Goal: Task Accomplishment & Management: Manage account settings

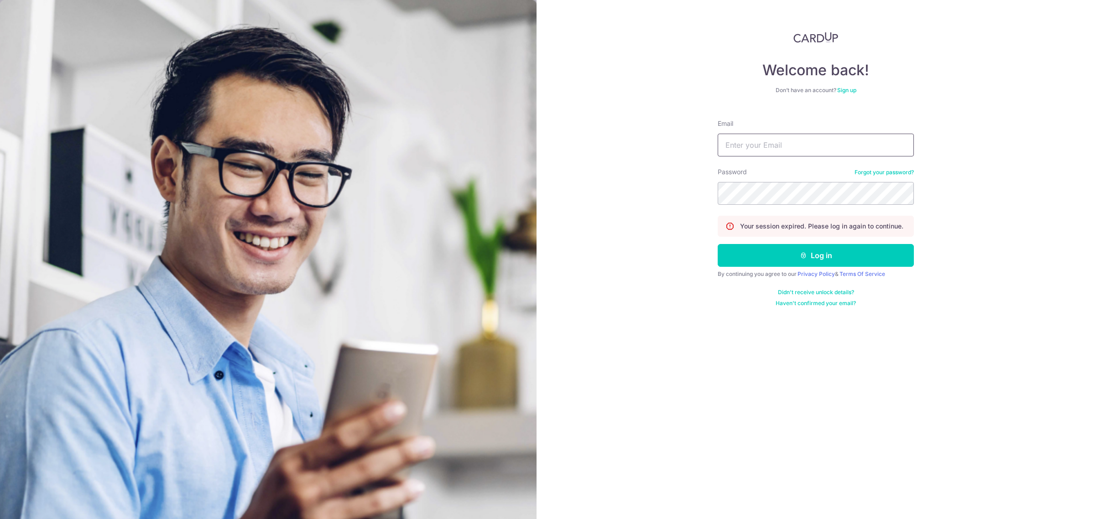
click at [735, 149] on input "Email" at bounding box center [816, 145] width 196 height 23
type input "[EMAIL_ADDRESS][DOMAIN_NAME]"
click at [818, 254] on button "Log in" at bounding box center [816, 255] width 196 height 23
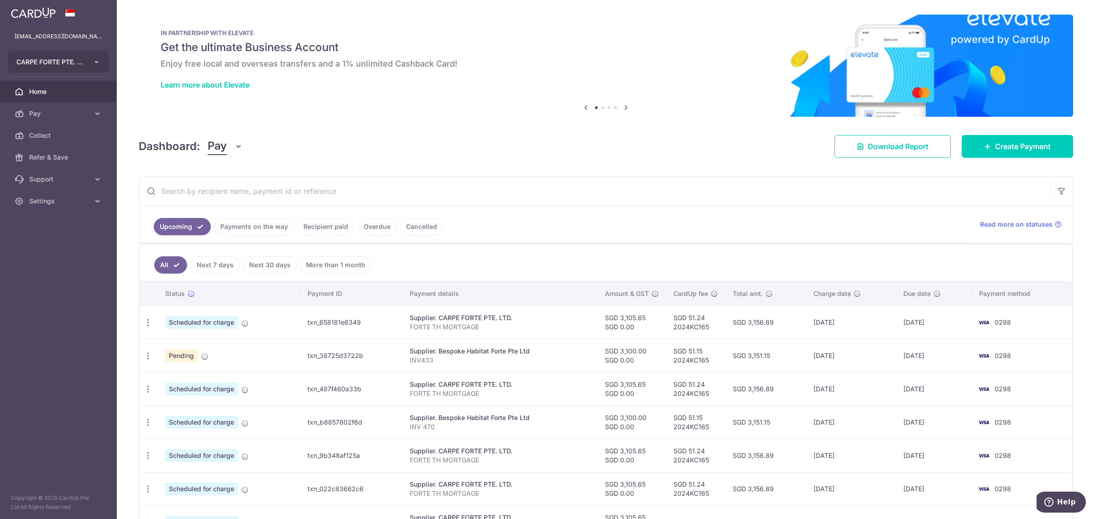
click at [70, 67] on button "CARPE FORTE PTE. LTD." at bounding box center [58, 62] width 100 height 22
click at [58, 128] on link "NORTHERN YULE PTE. LTD." at bounding box center [61, 128] width 104 height 16
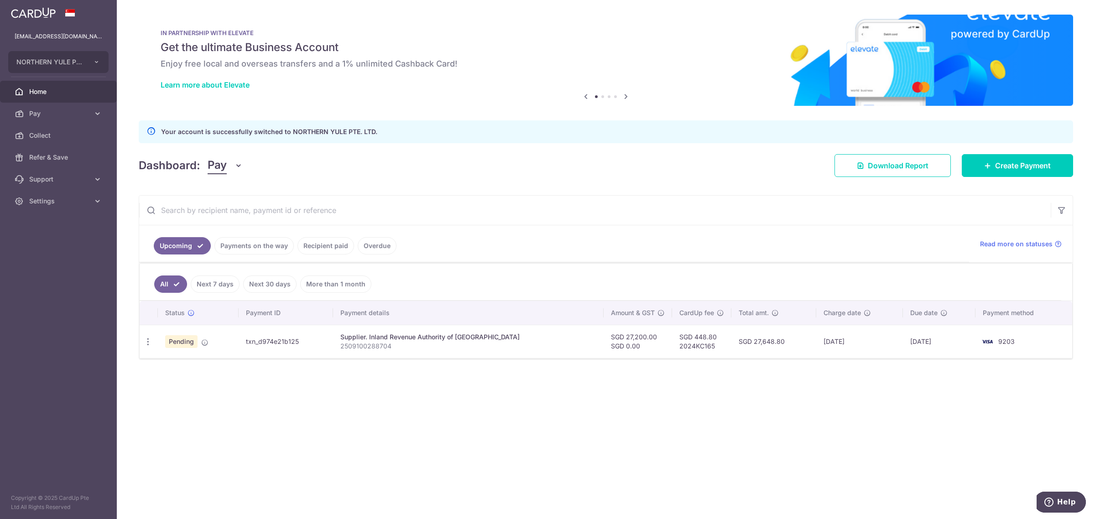
click at [420, 421] on div "× Pause Schedule Pause all future payments in this series Pause just this one p…" at bounding box center [606, 259] width 978 height 519
drag, startPoint x: 308, startPoint y: 344, endPoint x: 252, endPoint y: 347, distance: 56.7
click at [252, 347] on td "txn_d974e21b125" at bounding box center [286, 341] width 94 height 33
click at [276, 454] on div "× Pause Schedule Pause all future payments in this series Pause just this one p…" at bounding box center [606, 259] width 978 height 519
click at [548, 200] on input "text" at bounding box center [595, 210] width 912 height 29
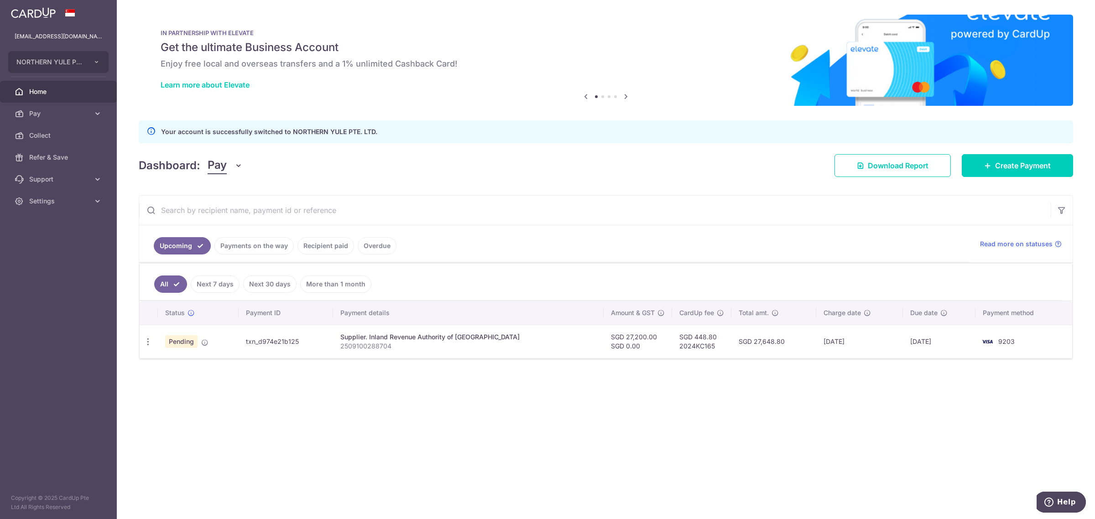
click at [580, 466] on div "× Pause Schedule Pause all future payments in this series Pause just this one p…" at bounding box center [606, 259] width 978 height 519
